Goal: Task Accomplishment & Management: Use online tool/utility

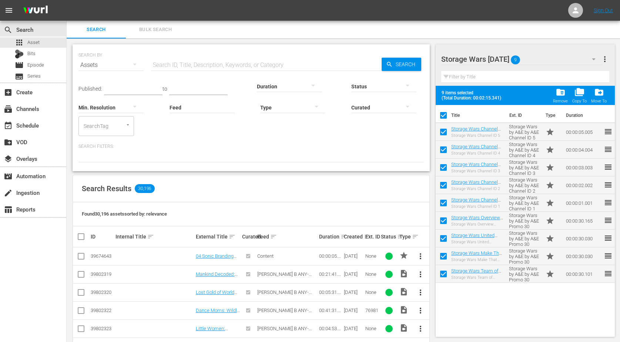
click at [153, 34] on span "Bulk Search" at bounding box center [155, 30] width 50 height 9
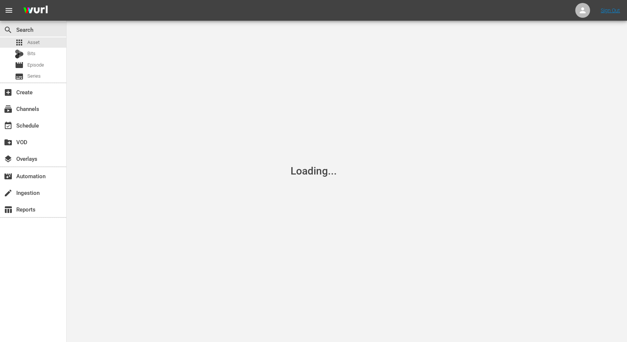
click at [151, 30] on div "Loading..." at bounding box center [313, 171] width 627 height 342
click at [33, 43] on span "Asset" at bounding box center [33, 42] width 12 height 7
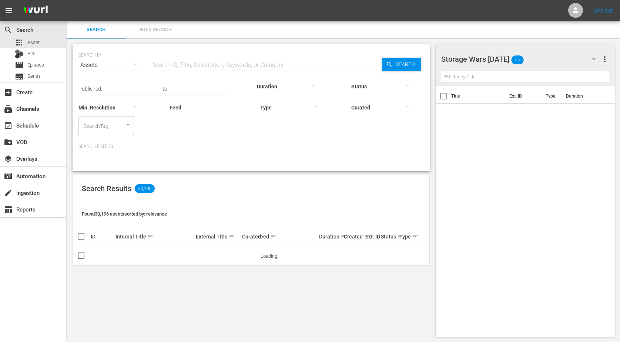
click at [162, 31] on span "Bulk Search" at bounding box center [155, 30] width 50 height 9
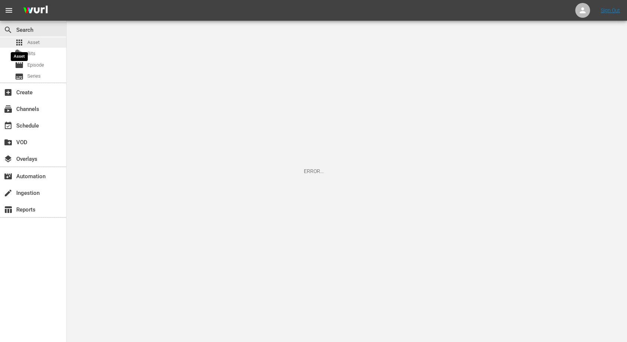
click at [30, 43] on span "Asset" at bounding box center [33, 42] width 12 height 7
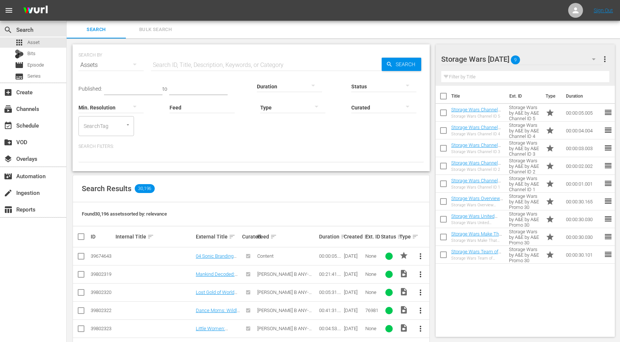
click at [225, 135] on div "Published: to Duration Status Min. Resolution Feed Feed Title Type Curated Sear…" at bounding box center [250, 118] width 345 height 88
click at [146, 26] on span "Bulk Search" at bounding box center [155, 30] width 50 height 9
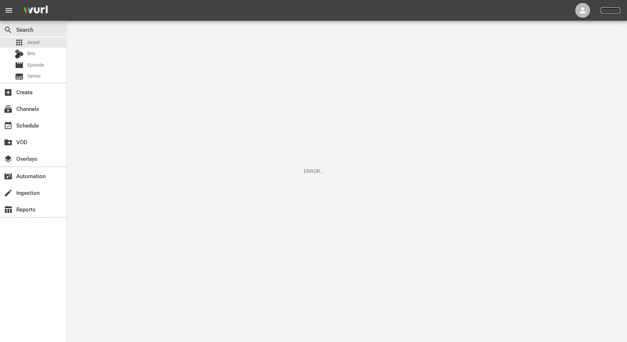
click at [613, 10] on link "Sign Out" at bounding box center [610, 10] width 19 height 6
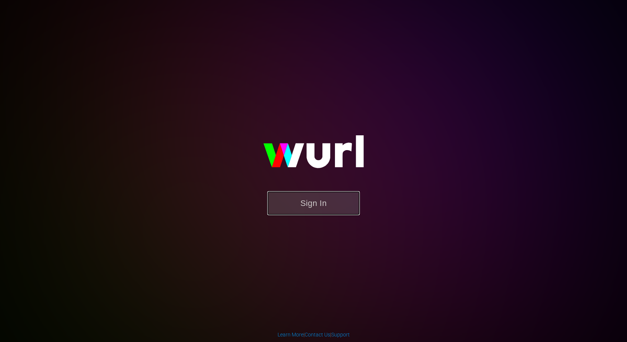
click at [305, 207] on button "Sign In" at bounding box center [313, 203] width 93 height 24
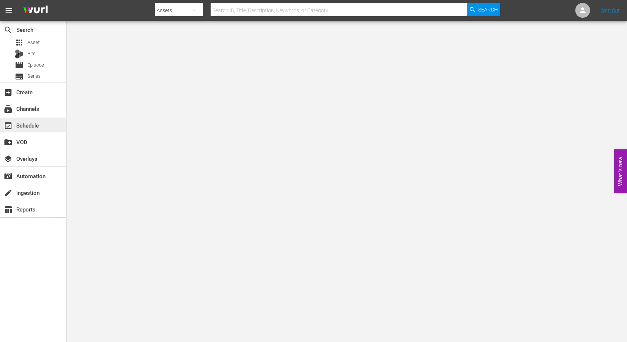
click at [30, 122] on div "event_available Schedule" at bounding box center [20, 124] width 41 height 7
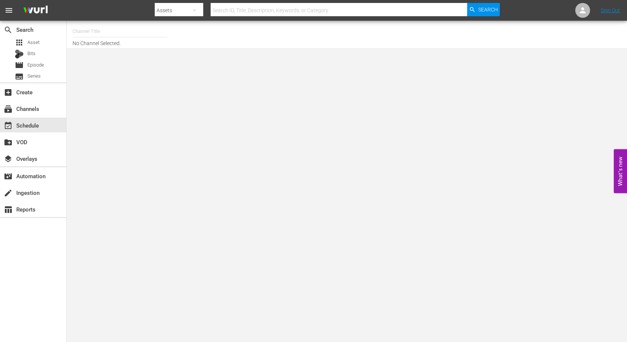
click at [91, 34] on input "text" at bounding box center [120, 32] width 95 height 18
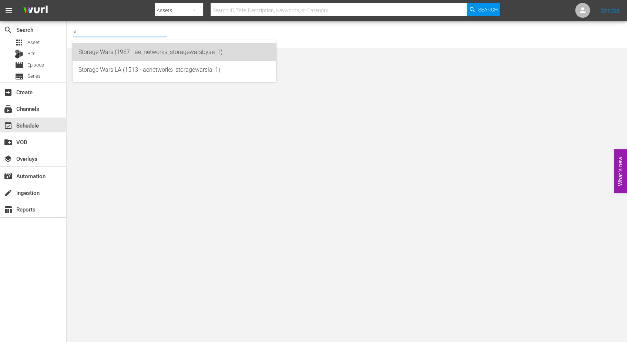
click at [100, 52] on div "Storage Wars (1967 - ae_networks_storagewarsbyae_1)" at bounding box center [174, 52] width 192 height 18
type input "Storage Wars (1967 - ae_networks_storagewarsbyae_1)"
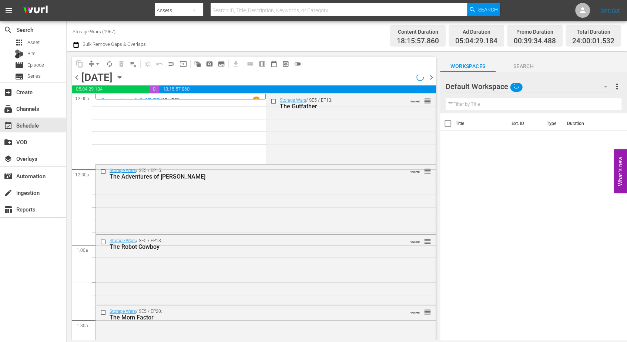
click at [124, 79] on icon "button" at bounding box center [119, 77] width 8 height 8
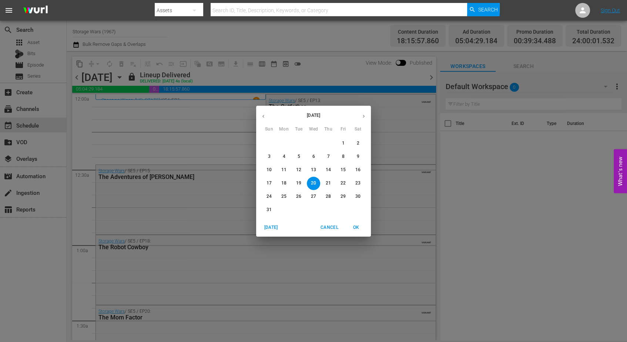
click at [364, 117] on icon "button" at bounding box center [364, 116] width 2 height 3
click at [282, 141] on span "1" at bounding box center [283, 143] width 13 height 6
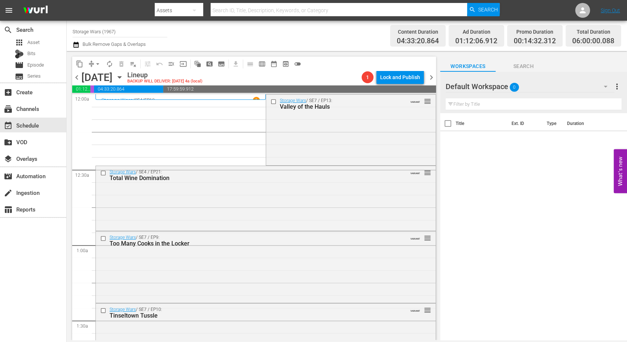
click at [513, 86] on span "0" at bounding box center [514, 88] width 9 height 16
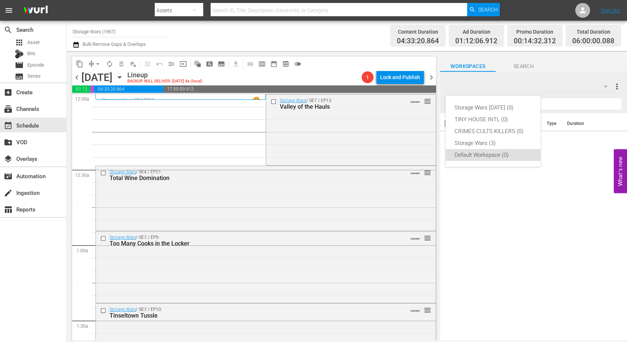
click at [37, 43] on div "Storage Wars [DATE] (0) TINY HOUSE INTL (0) CRIMES CULTS KILLERS (0) Storage Wa…" at bounding box center [313, 171] width 627 height 342
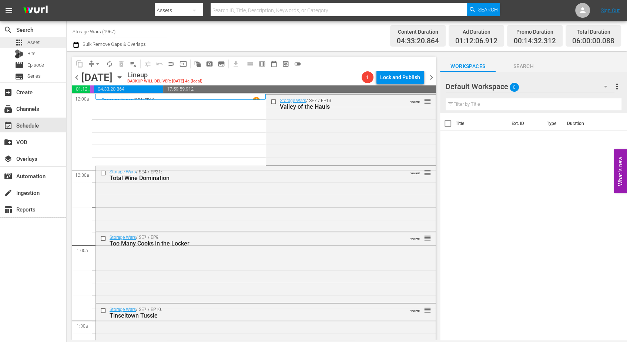
click at [35, 43] on span "Asset" at bounding box center [33, 42] width 12 height 7
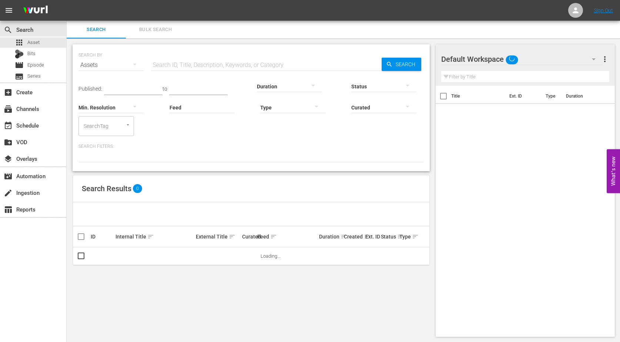
click at [109, 54] on div "Assets" at bounding box center [110, 66] width 65 height 27
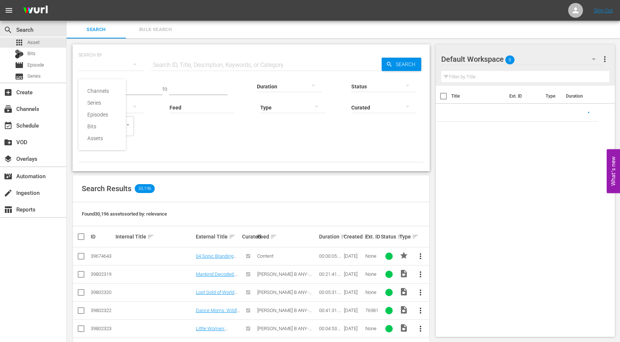
click at [177, 62] on div "Channels Series Episodes Bits Assets" at bounding box center [310, 171] width 620 height 342
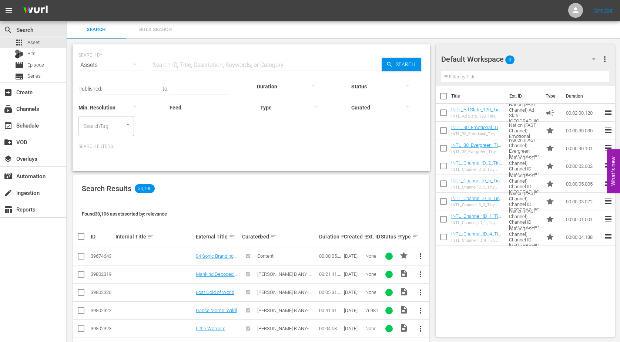
click at [38, 283] on div "search Search apps Asset Bits movie Episode subtitles Series add_box Create sub…" at bounding box center [33, 192] width 67 height 342
click at [162, 31] on span "Bulk Search" at bounding box center [155, 30] width 50 height 9
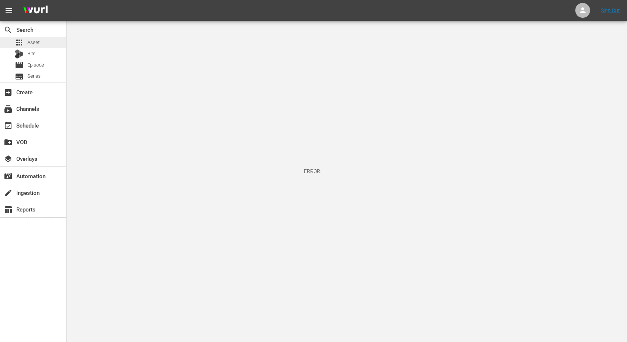
click at [31, 41] on span "Asset" at bounding box center [33, 42] width 12 height 7
click at [36, 42] on span "Asset" at bounding box center [33, 42] width 12 height 7
click at [33, 43] on span "Asset" at bounding box center [33, 42] width 12 height 7
click at [33, 42] on span "Asset" at bounding box center [33, 42] width 12 height 7
click at [23, 107] on div "subscriptions Channels" at bounding box center [20, 107] width 41 height 7
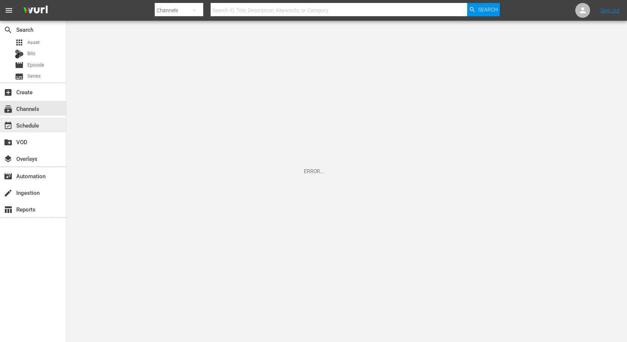
click at [25, 126] on div "event_available Schedule" at bounding box center [20, 124] width 41 height 7
